Goal: Task Accomplishment & Management: Complete application form

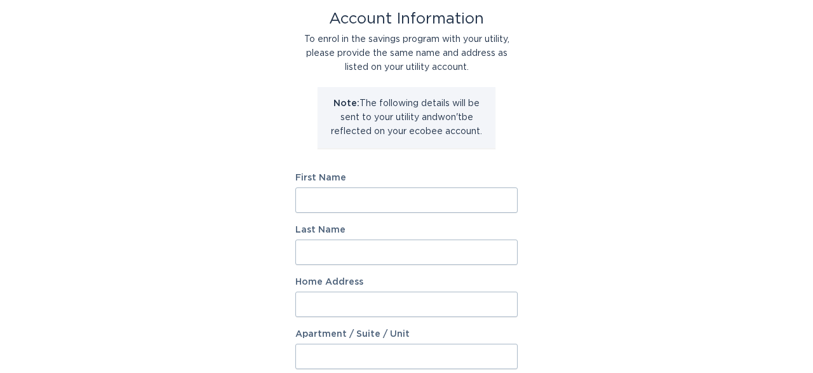
scroll to position [132, 0]
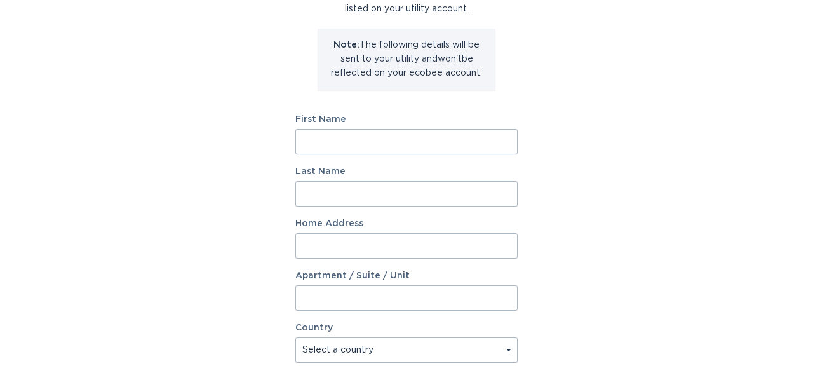
click at [347, 139] on input "First Name" at bounding box center [407, 141] width 222 height 25
type input "[PERSON_NAME]"
type input "Chervet"
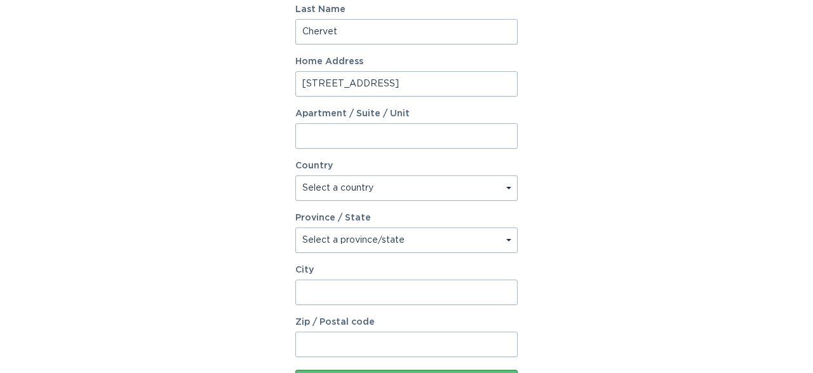
scroll to position [330, 0]
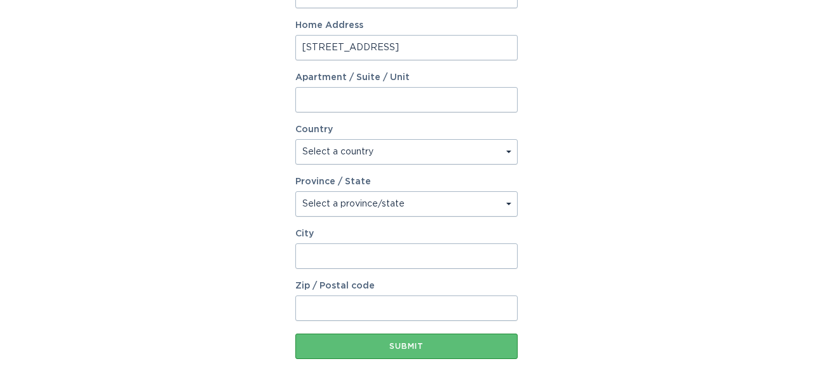
type input "[STREET_ADDRESS]"
click at [296, 139] on select "Select a country [GEOGRAPHIC_DATA] [GEOGRAPHIC_DATA]" at bounding box center [407, 151] width 222 height 25
select select "CA"
click option "[GEOGRAPHIC_DATA]" at bounding box center [0, 0] width 0 height 0
click at [296, 191] on select "Select a province/state [GEOGRAPHIC_DATA] [GEOGRAPHIC_DATA] [GEOGRAPHIC_DATA] […" at bounding box center [407, 203] width 222 height 25
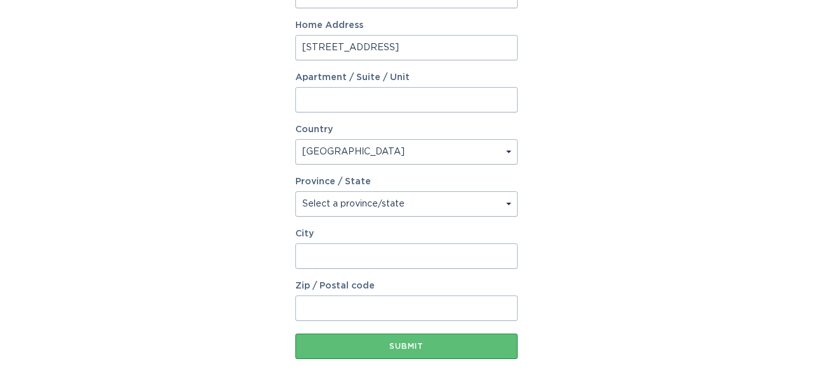
select select "ON"
click option "[GEOGRAPHIC_DATA]" at bounding box center [0, 0] width 0 height 0
click at [340, 246] on input "City" at bounding box center [407, 255] width 222 height 25
type input "[PERSON_NAME]"
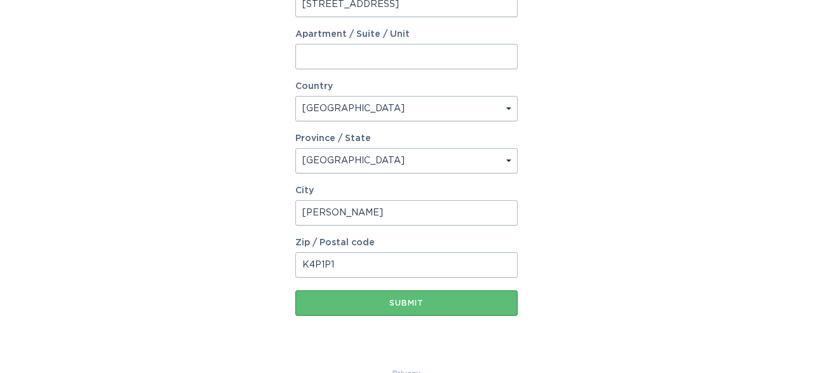
scroll to position [397, 0]
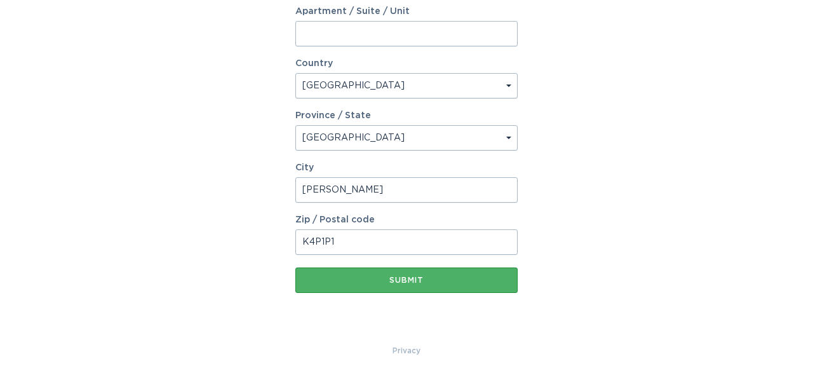
type input "K4P1P1"
click at [387, 271] on button "Submit" at bounding box center [407, 280] width 222 height 25
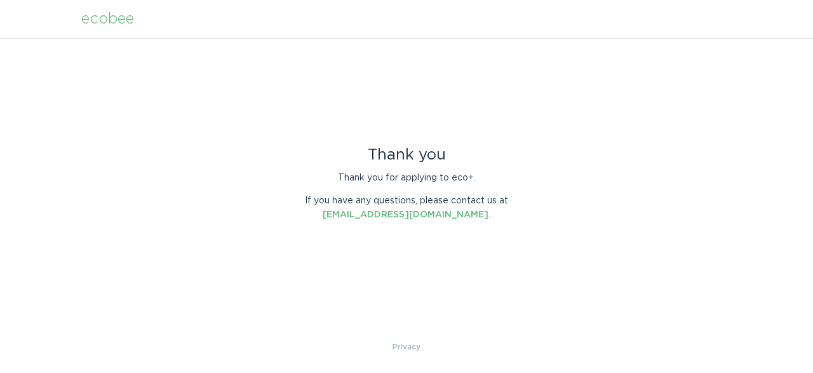
scroll to position [0, 0]
drag, startPoint x: 204, startPoint y: 270, endPoint x: 316, endPoint y: 269, distance: 111.9
click at [204, 269] on div "Thank you Thank you for applying to eco+. If you have any questions, please con…" at bounding box center [406, 189] width 813 height 302
